Goal: Information Seeking & Learning: Learn about a topic

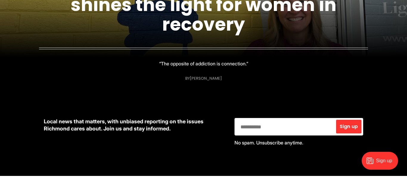
scroll to position [122, 0]
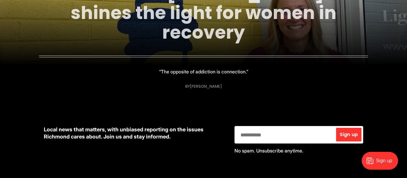
click at [176, 16] on link "25 in ’25: Emily DuBose shines the light for women in recovery" at bounding box center [204, 13] width 266 height 64
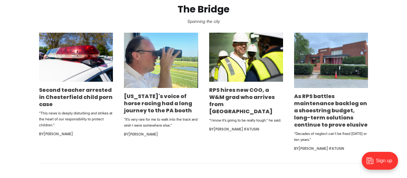
scroll to position [326, 0]
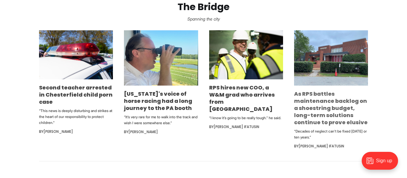
click at [312, 110] on link "As RPS battles maintenance backlog on a shoestring budget, long-term solutions …" at bounding box center [331, 108] width 74 height 36
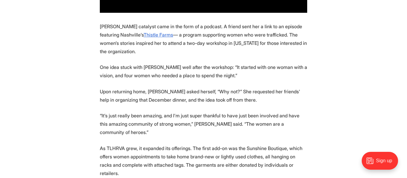
scroll to position [664, 0]
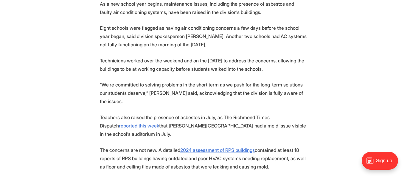
scroll to position [516, 0]
